Goal: Information Seeking & Learning: Learn about a topic

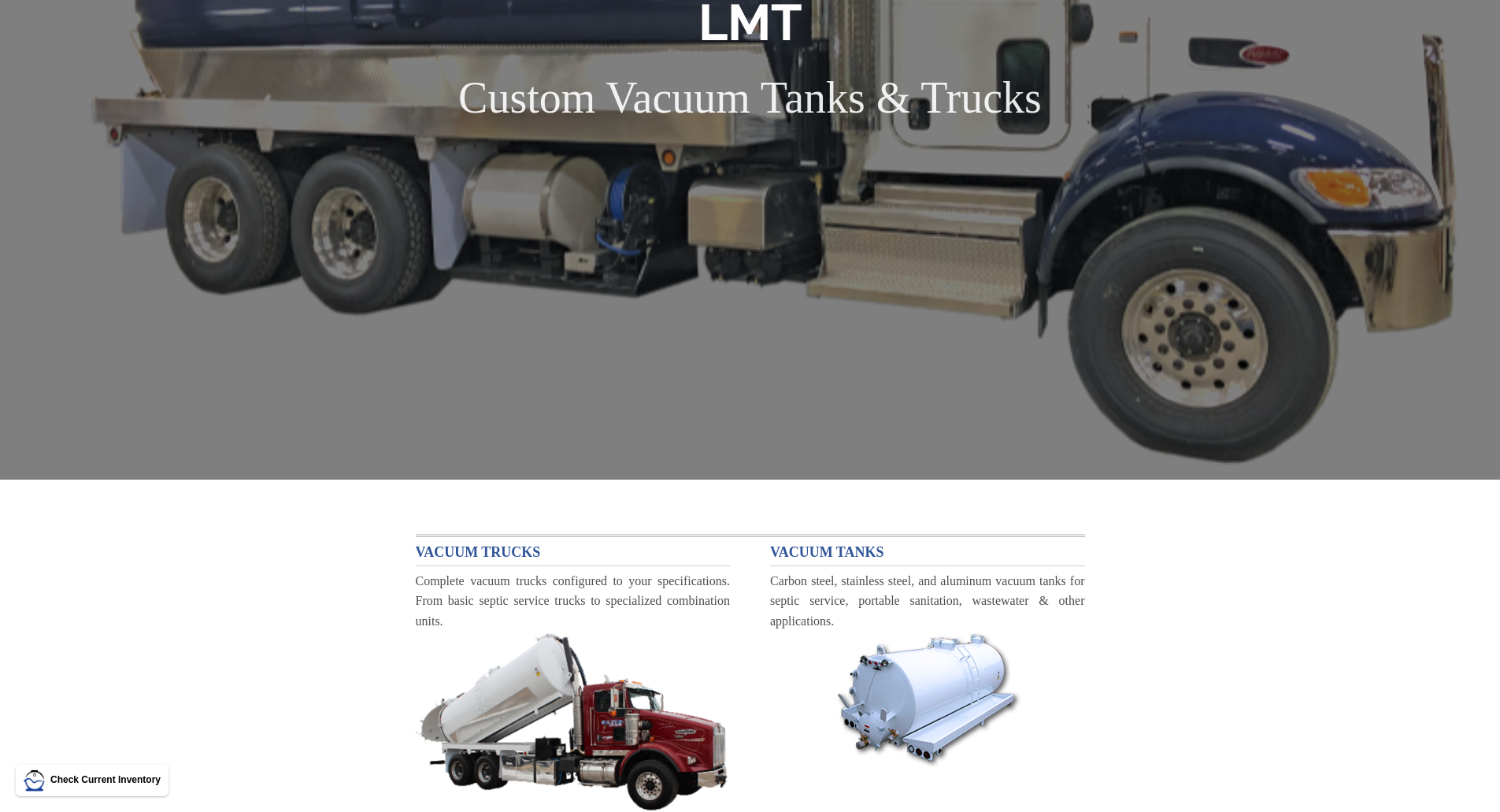
scroll to position [22, 0]
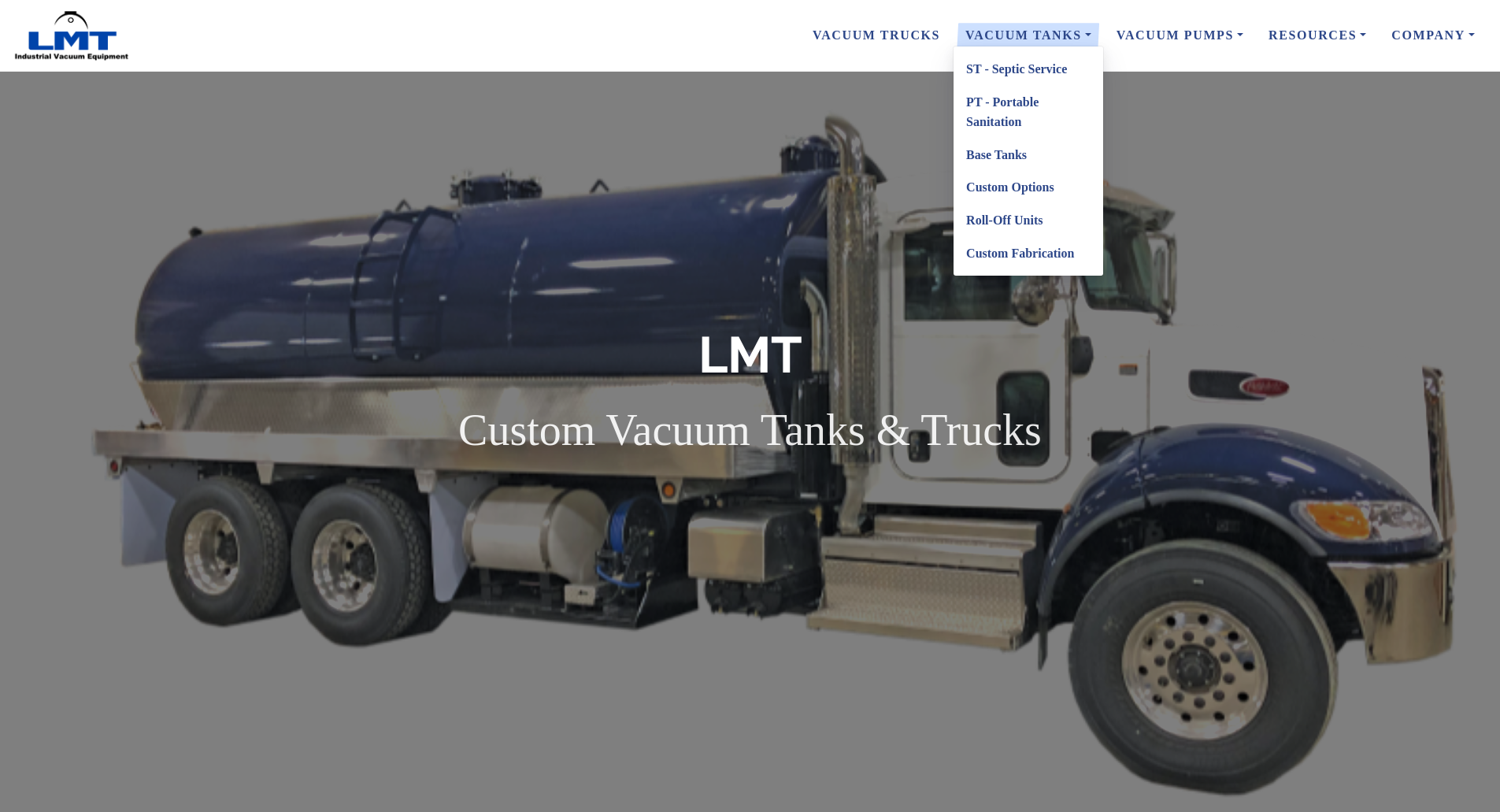
click at [996, 186] on link "Custom Options" at bounding box center [1029, 187] width 149 height 33
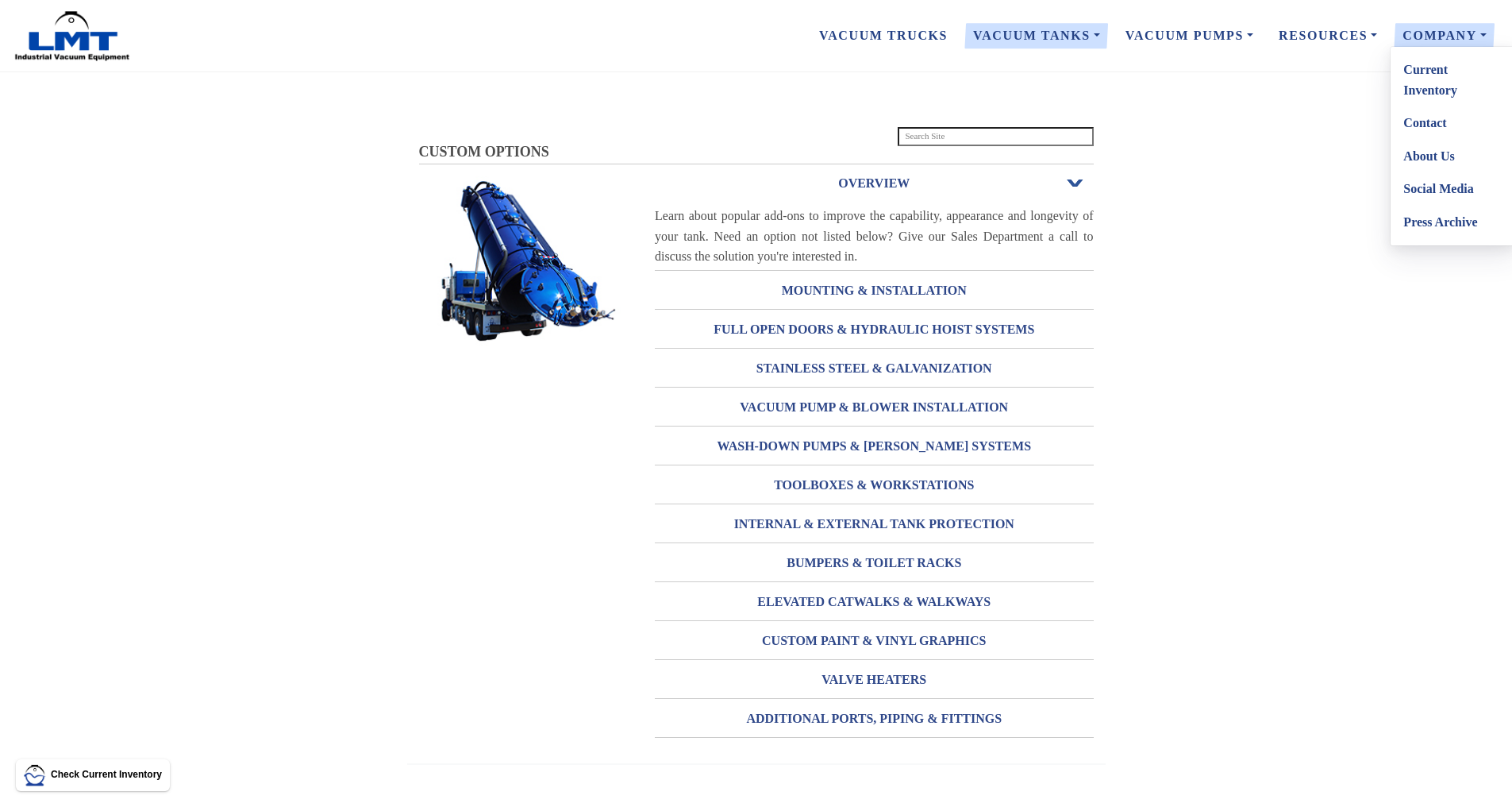
click at [1459, 42] on link "Company" at bounding box center [1445, 36] width 110 height 33
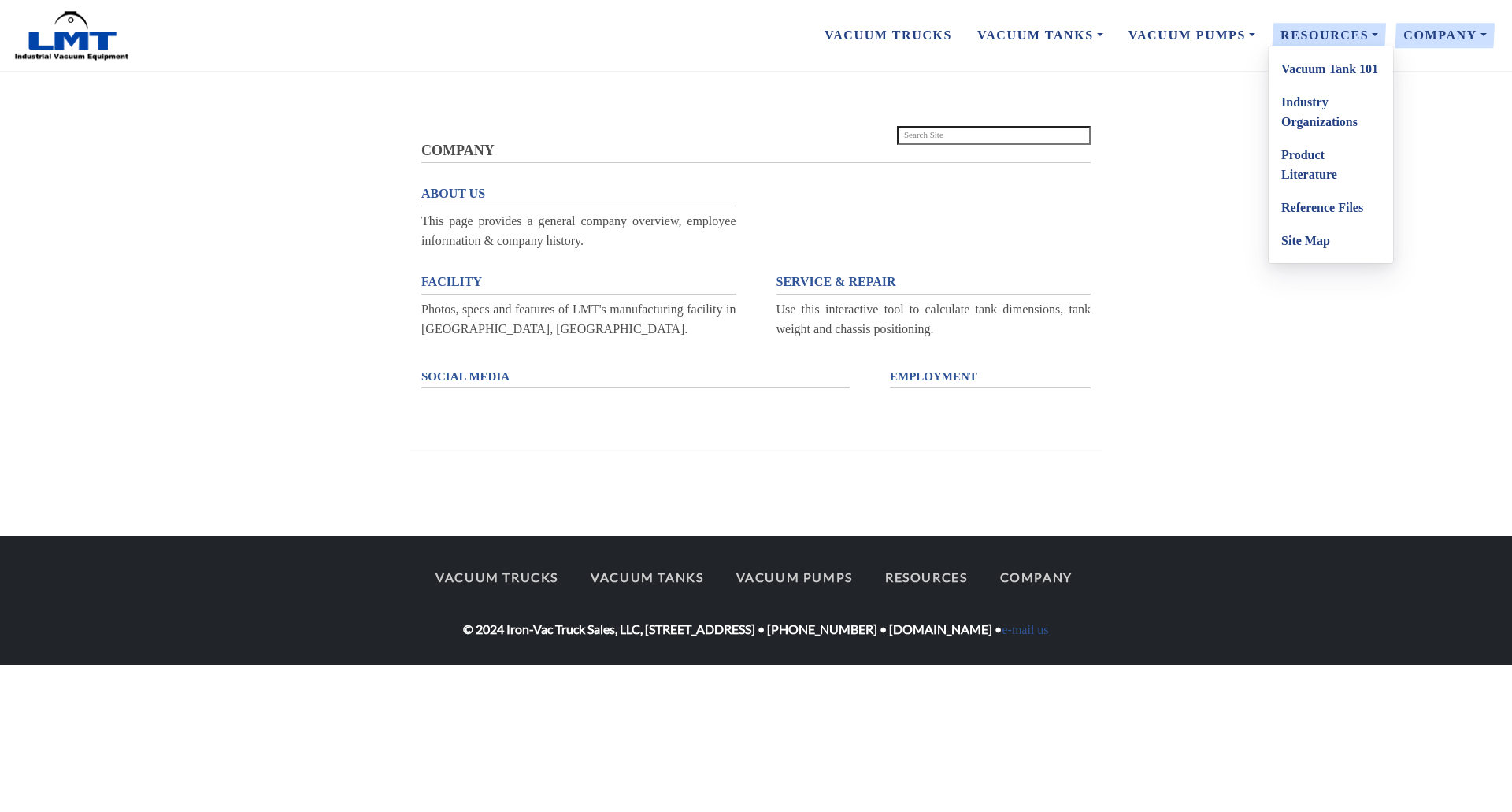
click at [1309, 164] on link "Product Literature" at bounding box center [1331, 164] width 124 height 53
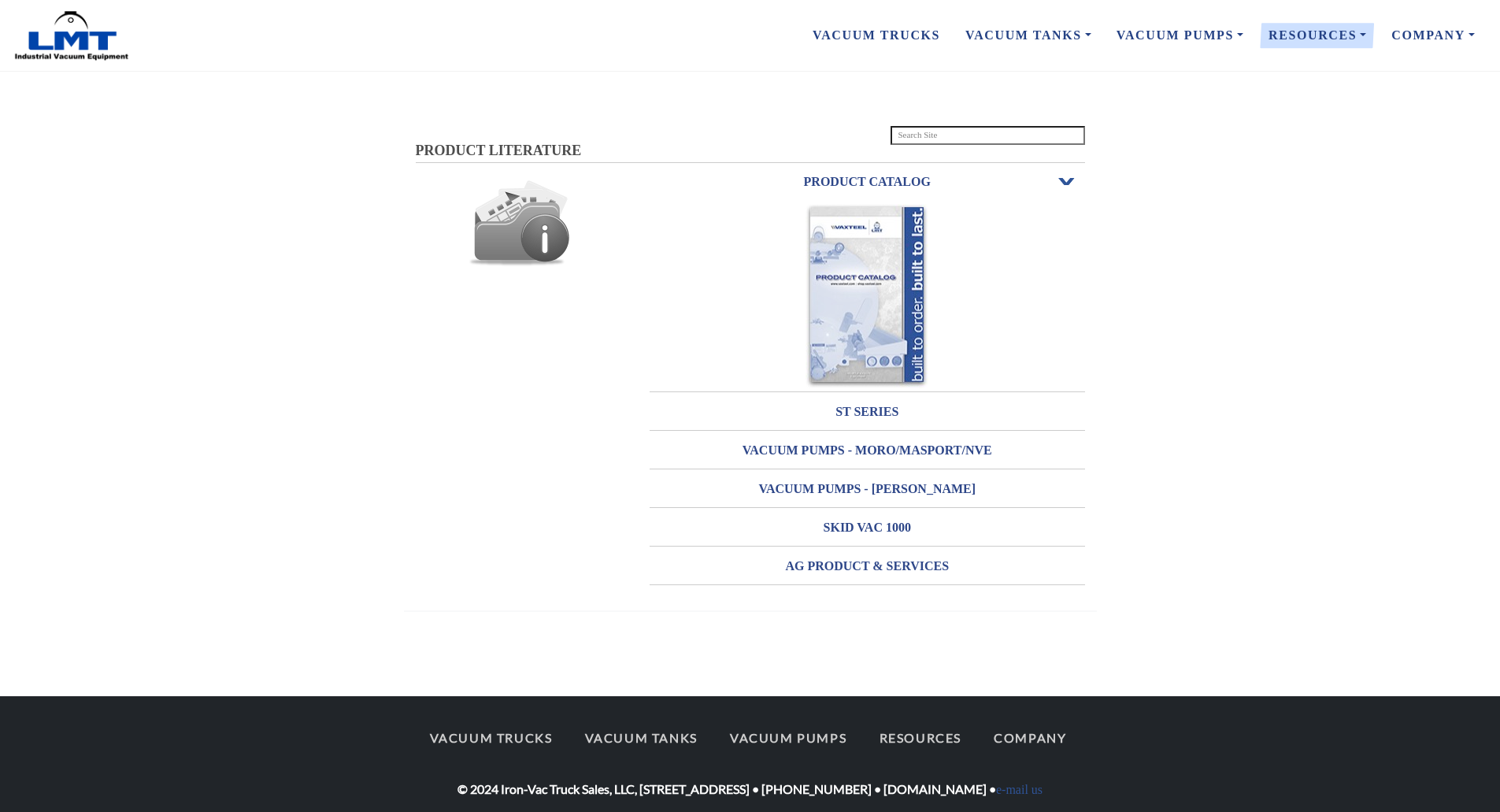
click at [842, 311] on img at bounding box center [867, 296] width 122 height 185
click at [867, 416] on h3 "ST SERIES" at bounding box center [867, 412] width 435 height 25
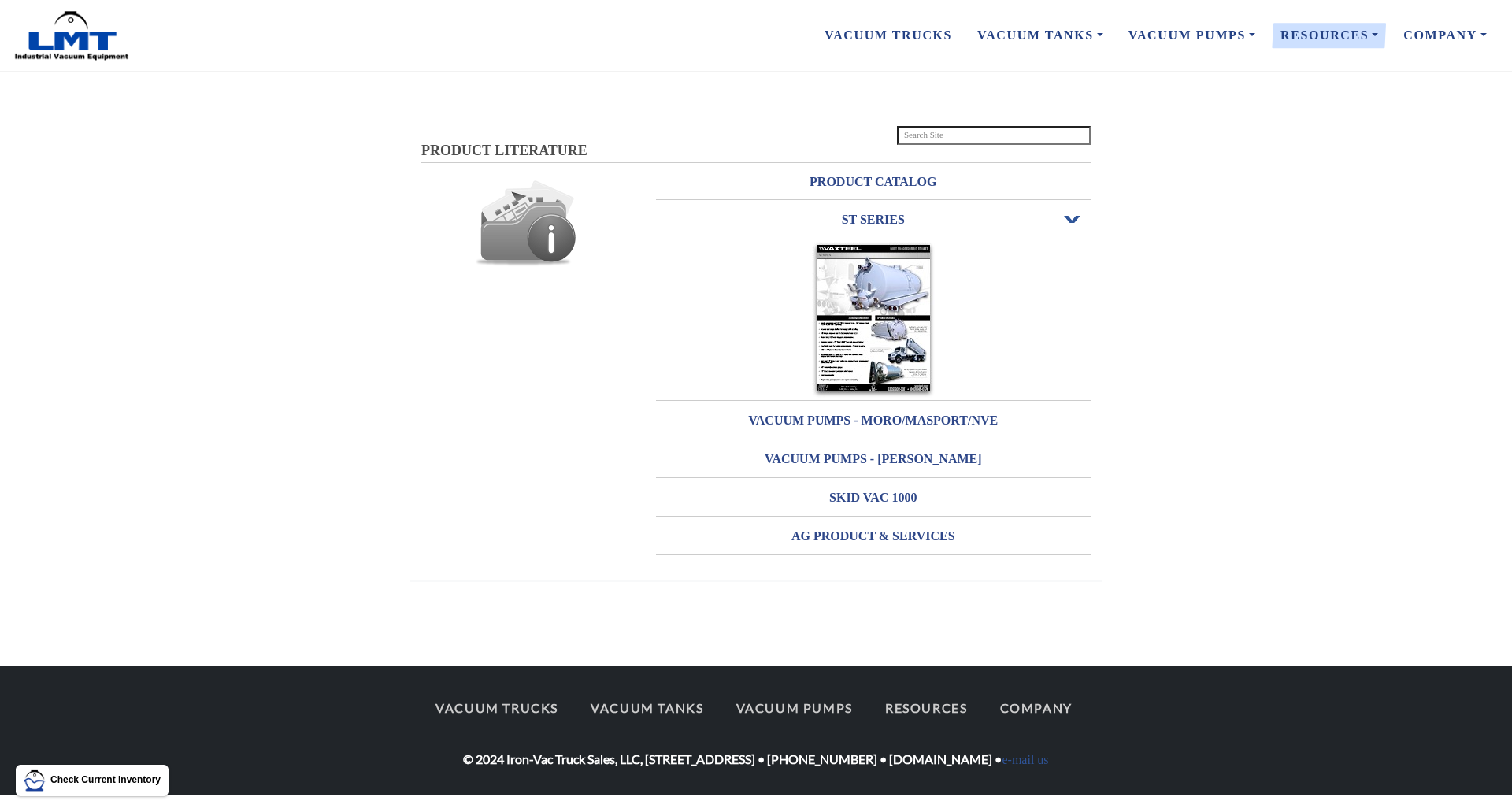
click at [865, 324] on img at bounding box center [873, 320] width 123 height 156
click at [882, 529] on h3 "AG PRODUCT & SERVICES" at bounding box center [873, 536] width 435 height 25
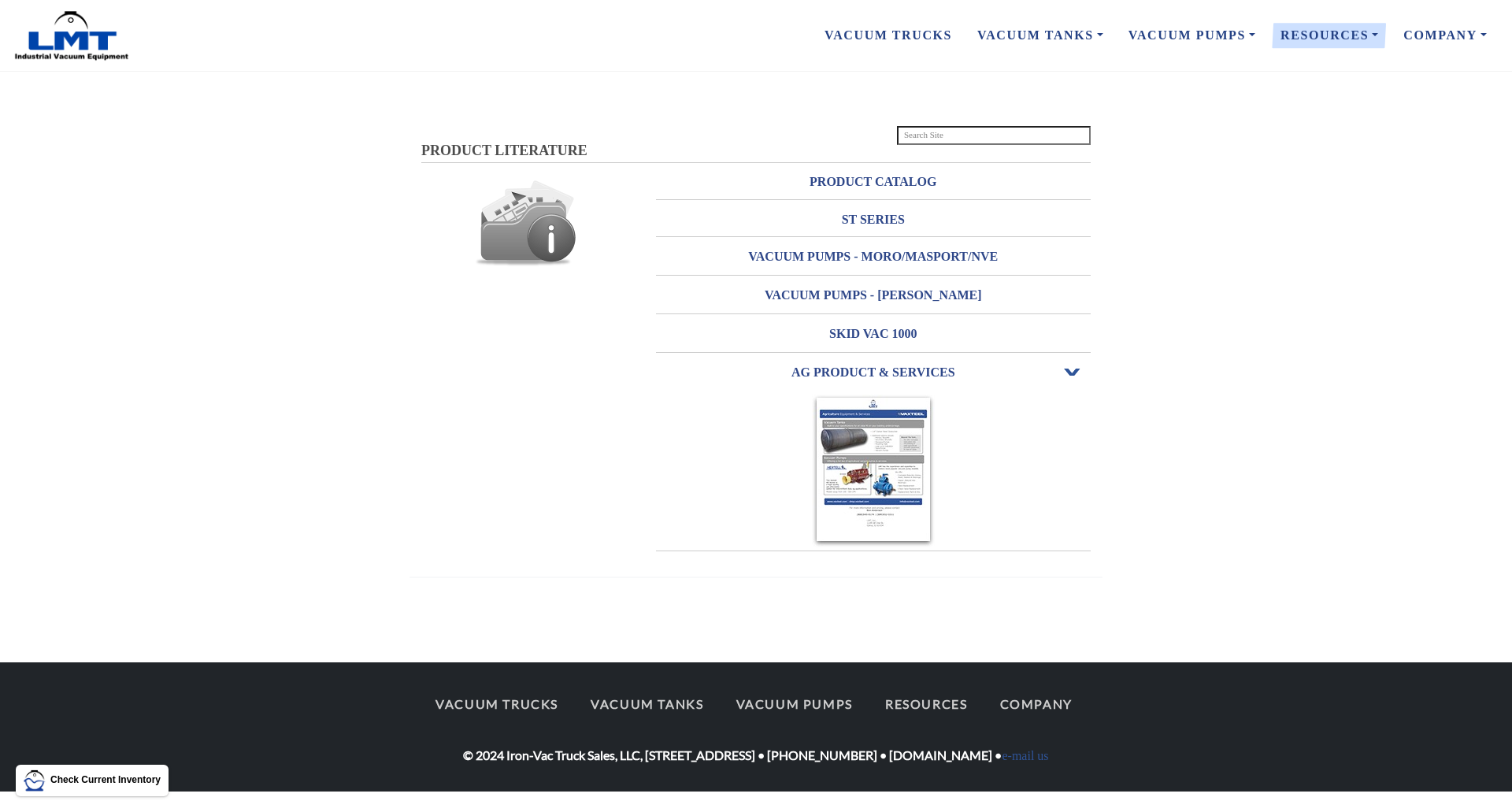
click at [881, 459] on img at bounding box center [873, 471] width 123 height 153
click at [868, 214] on h3 "ST SERIES" at bounding box center [873, 220] width 435 height 25
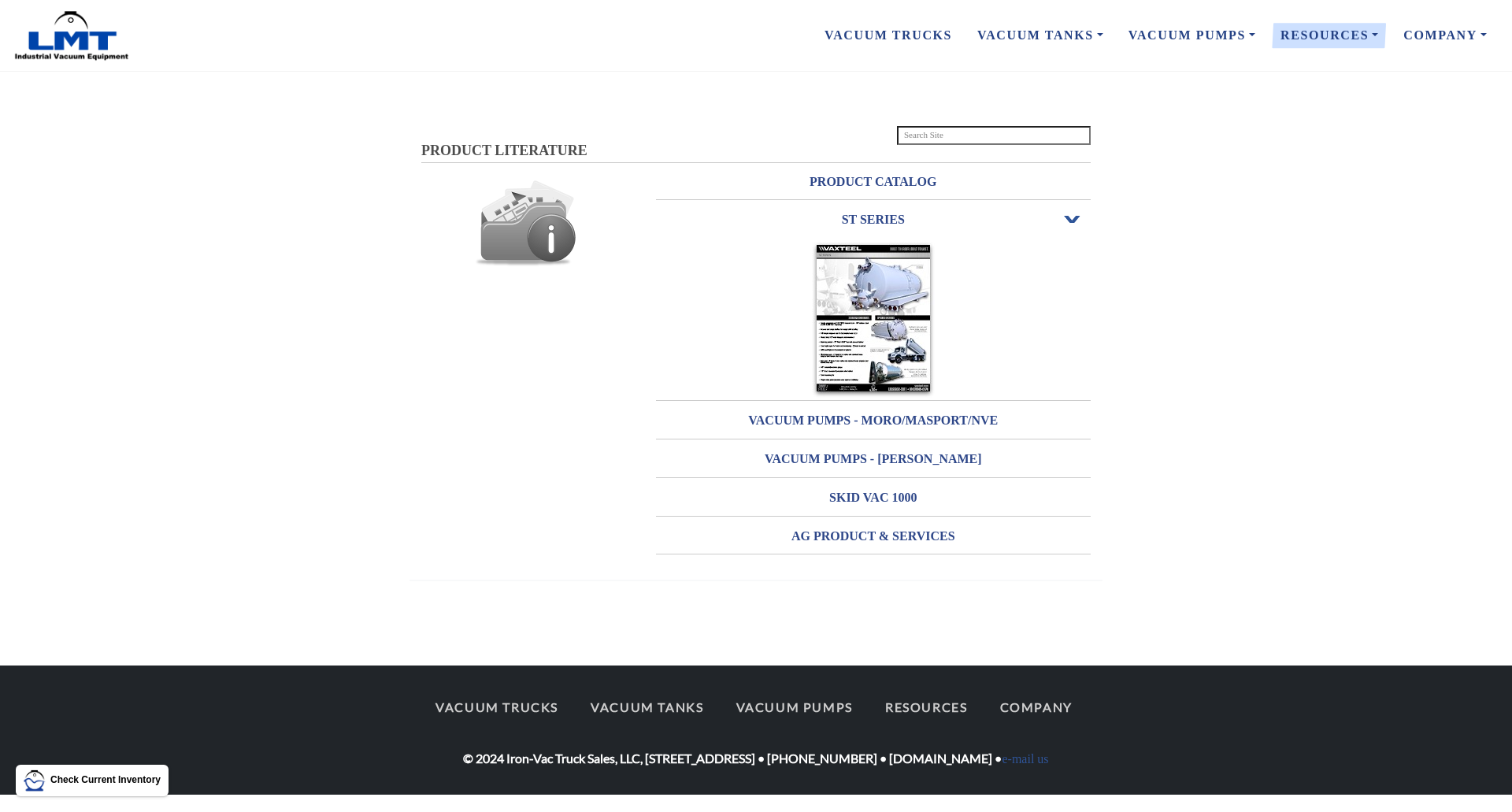
click at [887, 287] on img at bounding box center [873, 320] width 123 height 156
click at [868, 495] on h3 "SKID VAC 1000" at bounding box center [873, 497] width 435 height 25
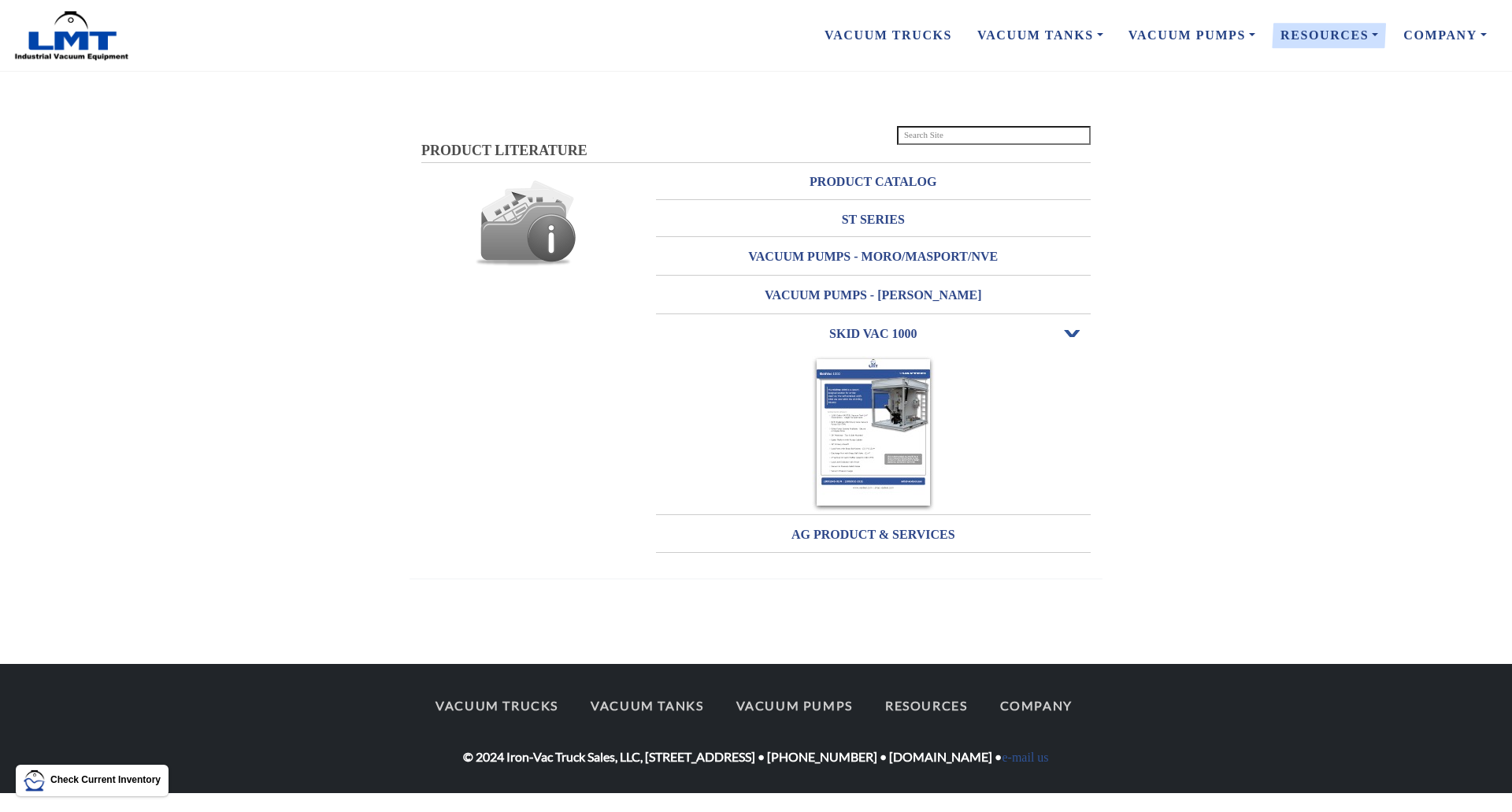
click at [858, 430] on img at bounding box center [873, 434] width 123 height 156
